Goal: Task Accomplishment & Management: Manage account settings

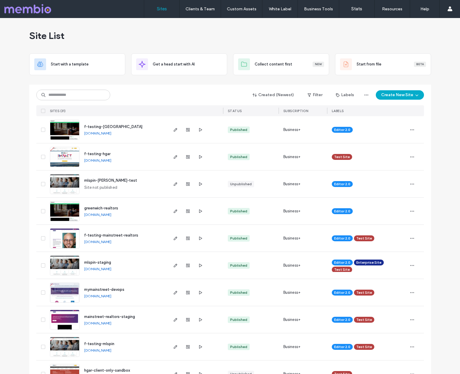
click at [348, 34] on div "Site List" at bounding box center [230, 35] width 402 height 35
click at [68, 94] on input at bounding box center [73, 95] width 74 height 11
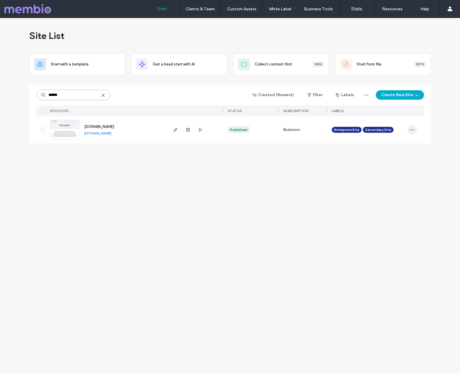
type input "******"
click at [414, 129] on icon "button" at bounding box center [412, 130] width 5 height 5
click at [393, 192] on span "Site Dashboard" at bounding box center [388, 194] width 27 height 6
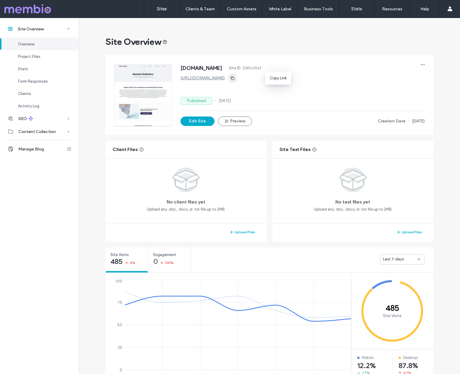
click at [235, 79] on icon "button" at bounding box center [232, 78] width 5 height 5
click at [261, 67] on span "2d0c656f" at bounding box center [251, 68] width 19 height 6
copy span "2d0c656f"
click at [19, 8] on div at bounding box center [37, 8] width 67 height 9
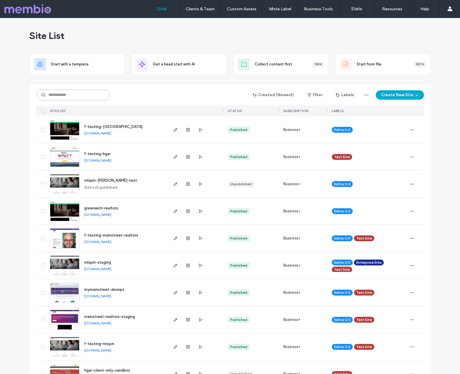
click at [81, 97] on input at bounding box center [73, 95] width 74 height 11
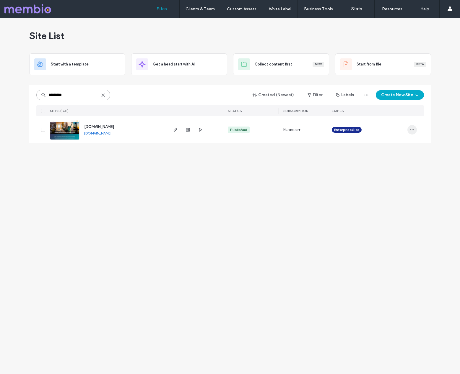
type input "*********"
click at [411, 129] on icon "button" at bounding box center [412, 130] width 5 height 5
click at [393, 193] on span "Site Dashboard" at bounding box center [388, 194] width 27 height 6
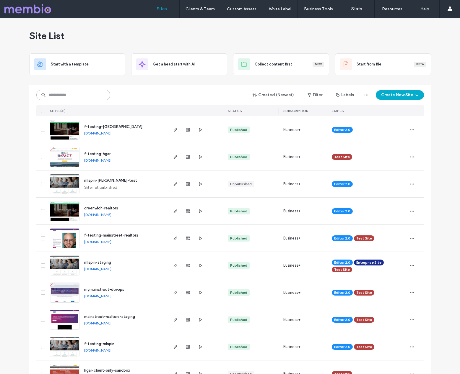
click at [75, 96] on input at bounding box center [73, 95] width 74 height 11
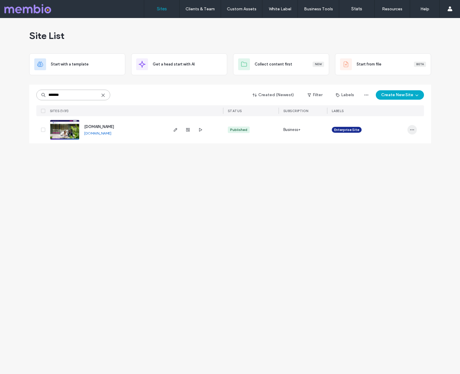
type input "*******"
click at [411, 131] on icon "button" at bounding box center [412, 130] width 5 height 5
click at [396, 193] on span "Site Dashboard" at bounding box center [388, 194] width 27 height 6
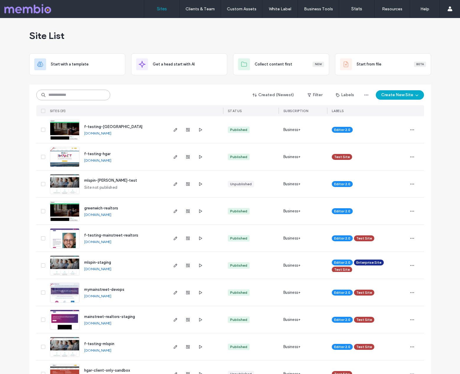
click at [89, 99] on input at bounding box center [73, 95] width 74 height 11
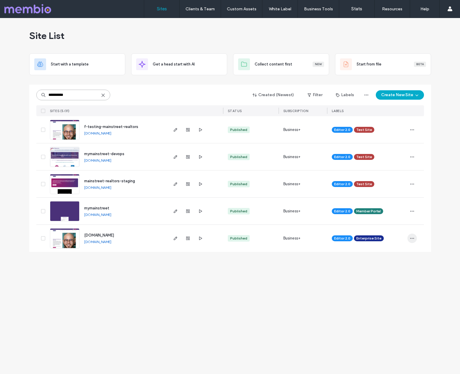
type input "**********"
click at [413, 236] on icon "button" at bounding box center [412, 238] width 5 height 5
click at [392, 302] on span "Site Dashboard" at bounding box center [388, 302] width 27 height 6
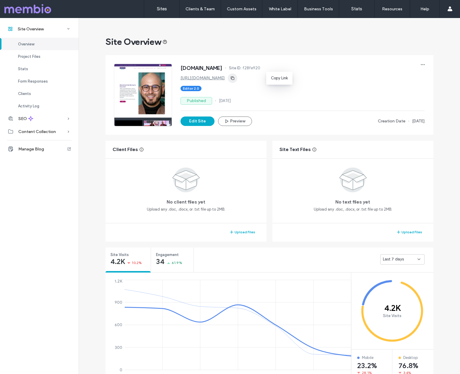
click at [235, 78] on icon "button" at bounding box center [232, 78] width 5 height 5
click at [260, 68] on span "f28fe920" at bounding box center [251, 68] width 18 height 6
copy span "f28fe920"
click at [31, 11] on div at bounding box center [37, 8] width 67 height 9
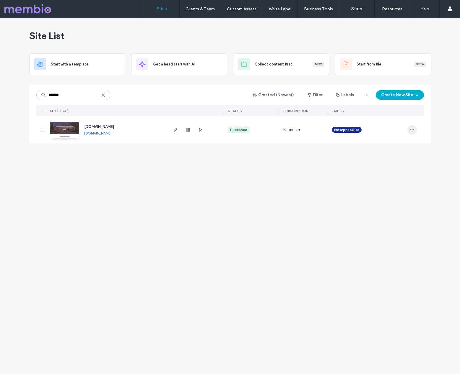
type input "*******"
click at [413, 128] on icon "button" at bounding box center [412, 130] width 5 height 5
click at [395, 191] on span "Site Dashboard" at bounding box center [388, 194] width 27 height 6
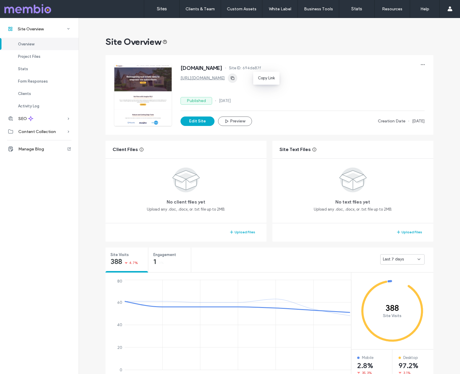
click at [235, 80] on icon "button" at bounding box center [232, 78] width 5 height 5
click at [261, 67] on span "694da87f" at bounding box center [251, 68] width 19 height 6
copy span "694da87f"
drag, startPoint x: 22, startPoint y: 7, endPoint x: 87, endPoint y: 26, distance: 67.8
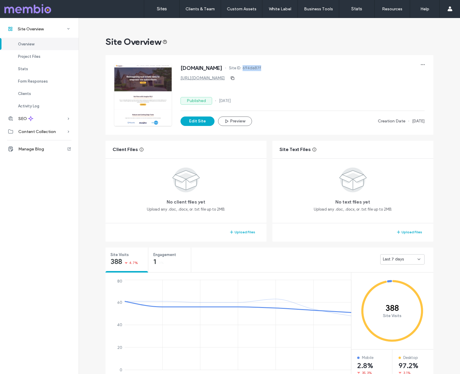
click at [22, 7] on div at bounding box center [37, 8] width 67 height 9
